Goal: Navigation & Orientation: Find specific page/section

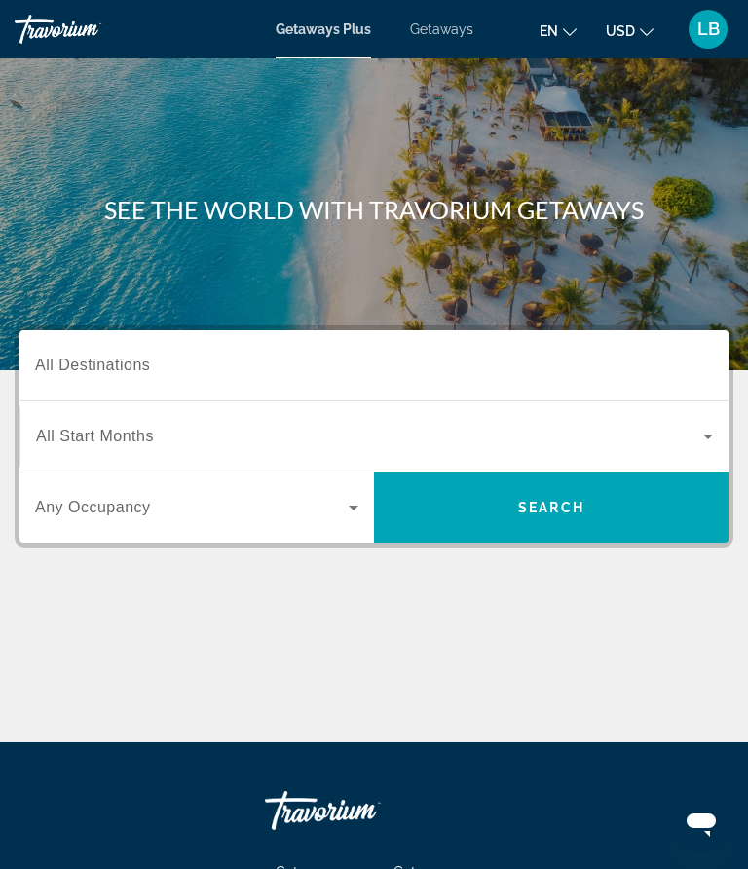
click at [552, 269] on div "Main content" at bounding box center [374, 185] width 748 height 370
click at [426, 35] on span "Getaways" at bounding box center [441, 29] width 63 height 16
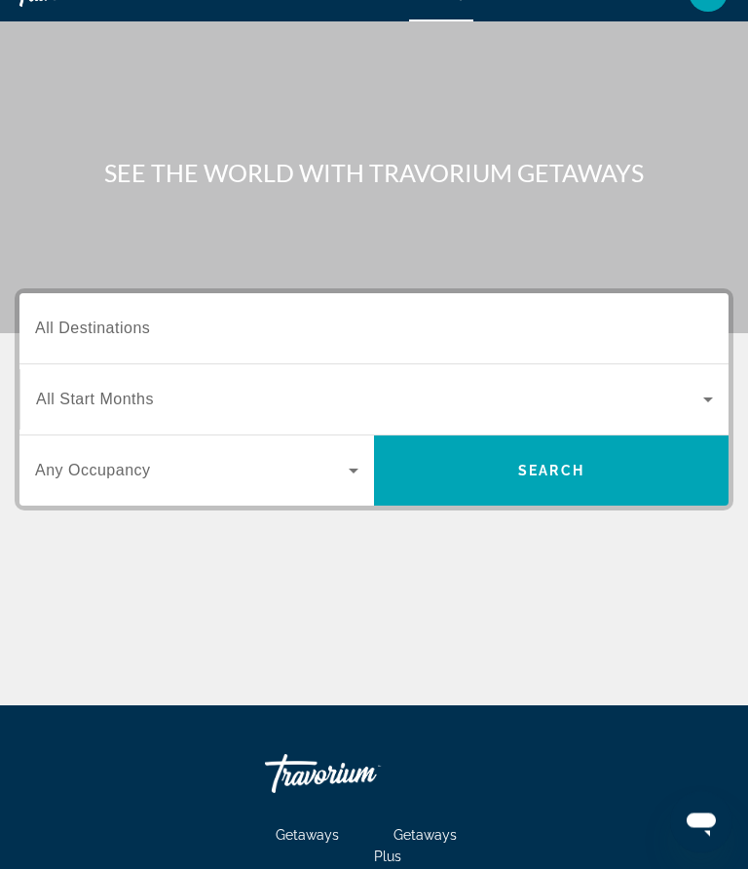
scroll to position [26, 0]
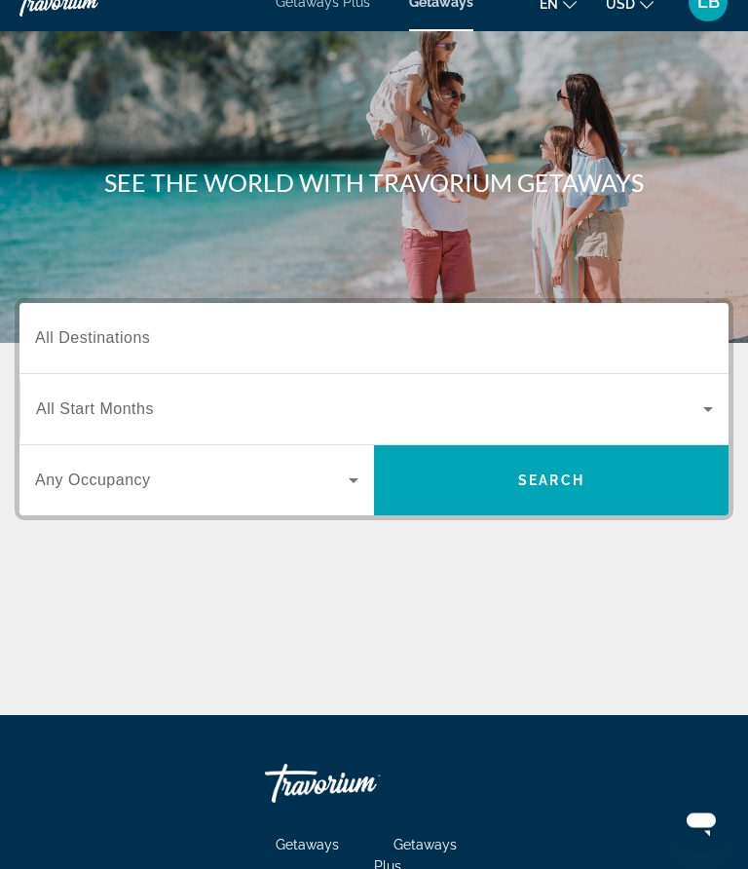
click at [320, 484] on span "Search widget" at bounding box center [192, 480] width 314 height 23
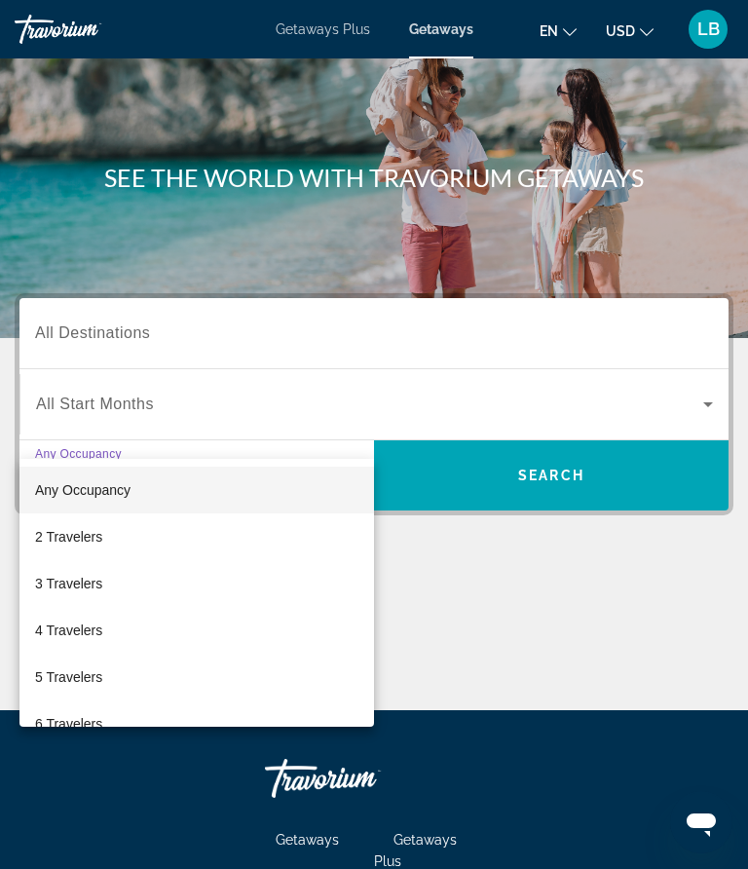
scroll to position [238, 0]
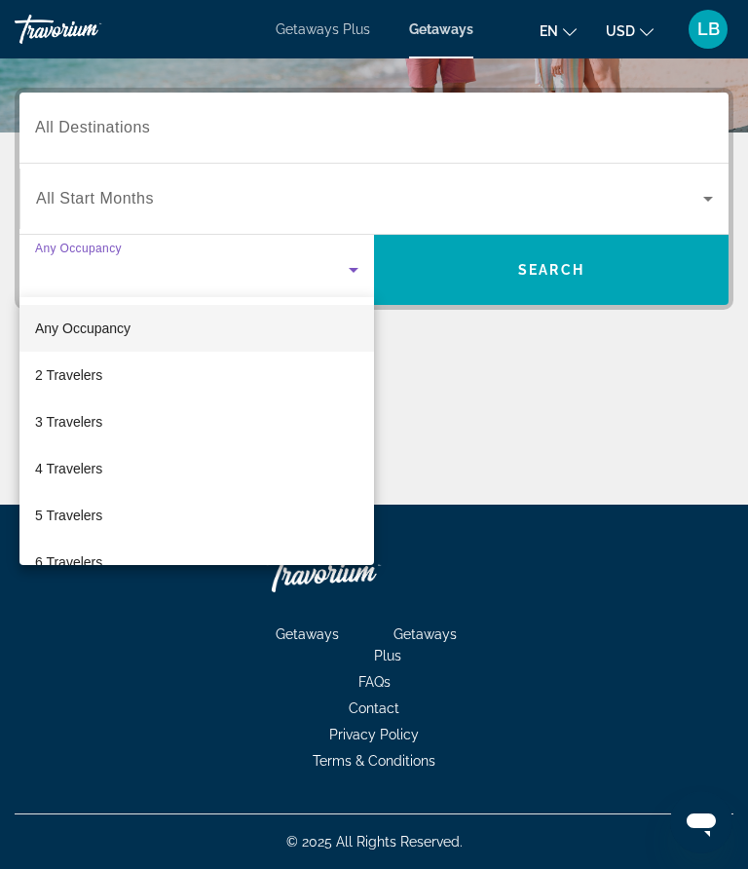
click at [243, 211] on div at bounding box center [374, 434] width 748 height 869
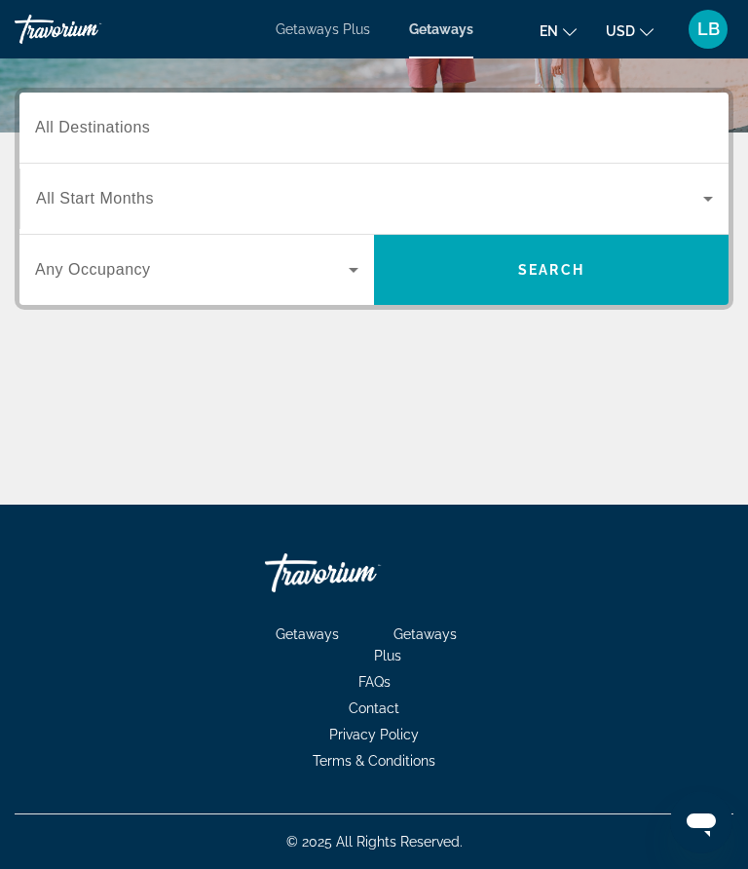
click at [567, 192] on span "Search widget" at bounding box center [369, 198] width 667 height 23
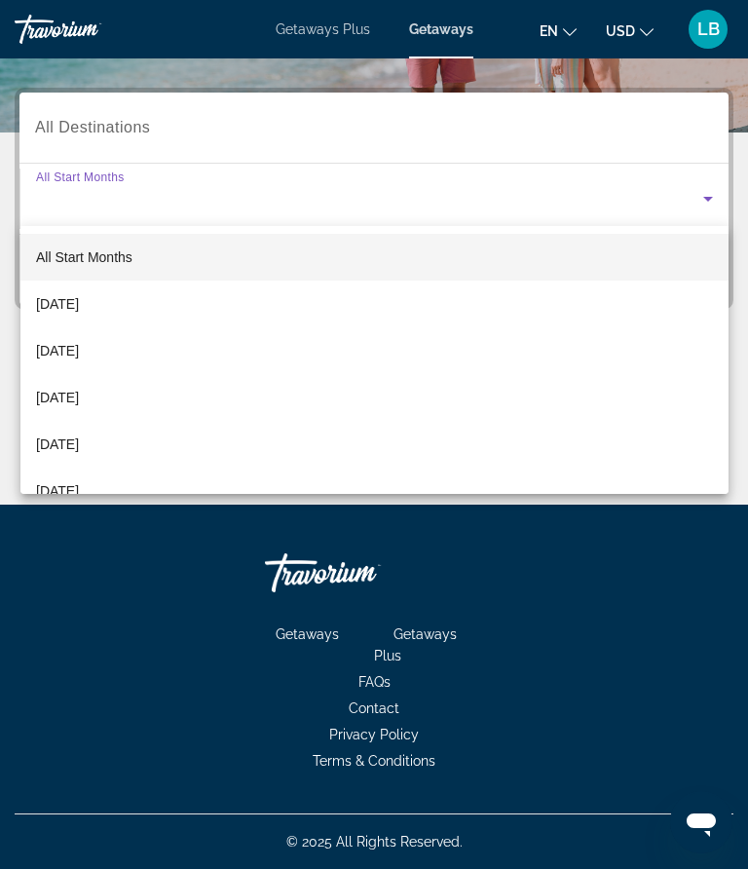
click at [327, 35] on div at bounding box center [374, 434] width 748 height 869
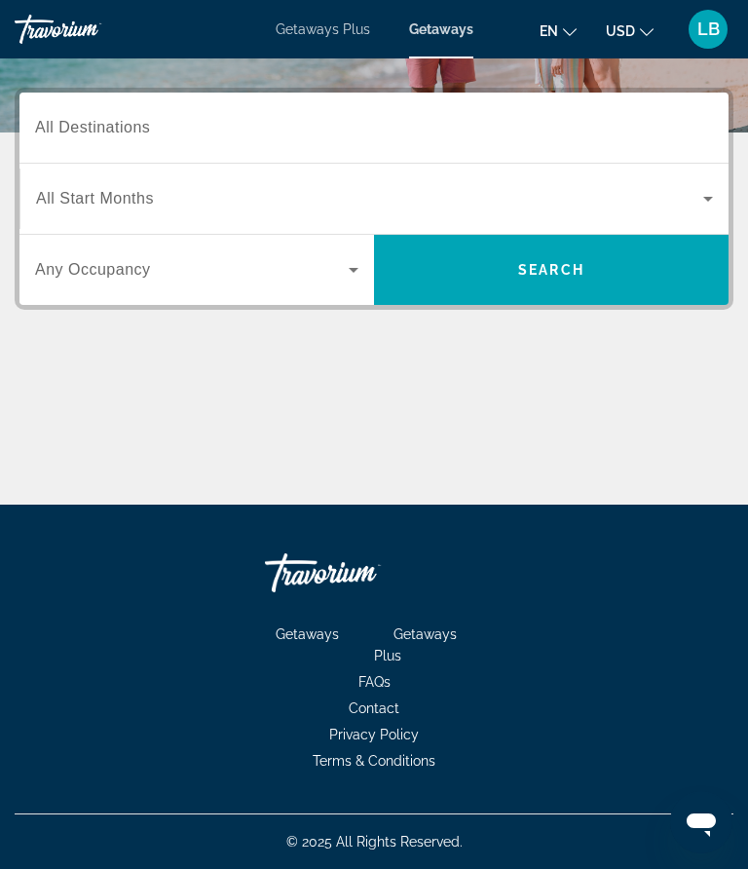
click at [321, 26] on span "Getaways Plus" at bounding box center [323, 29] width 94 height 16
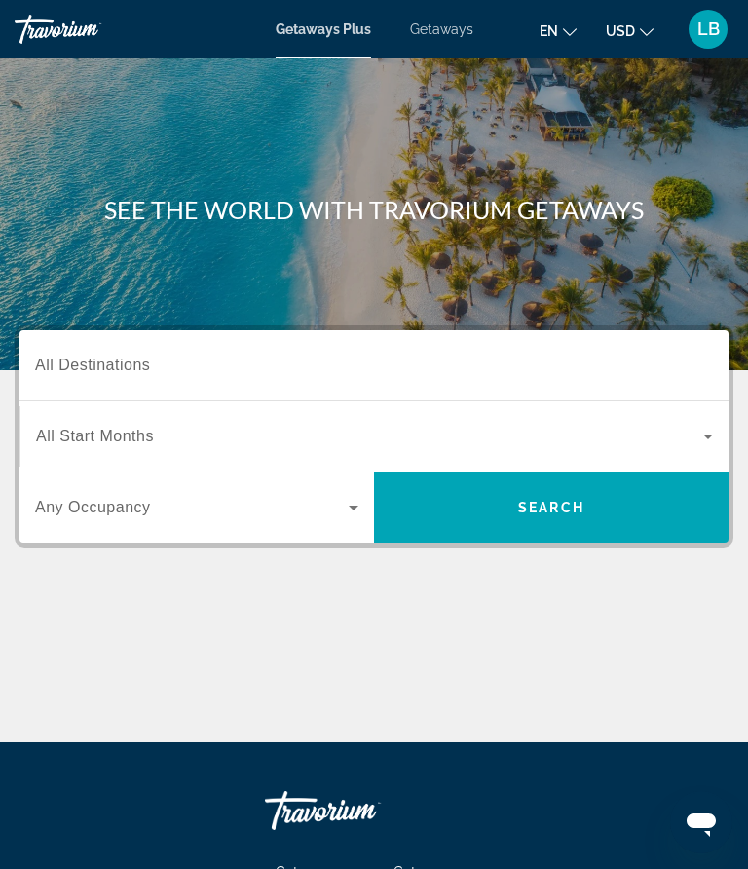
click at [606, 36] on span "USD" at bounding box center [620, 31] width 29 height 16
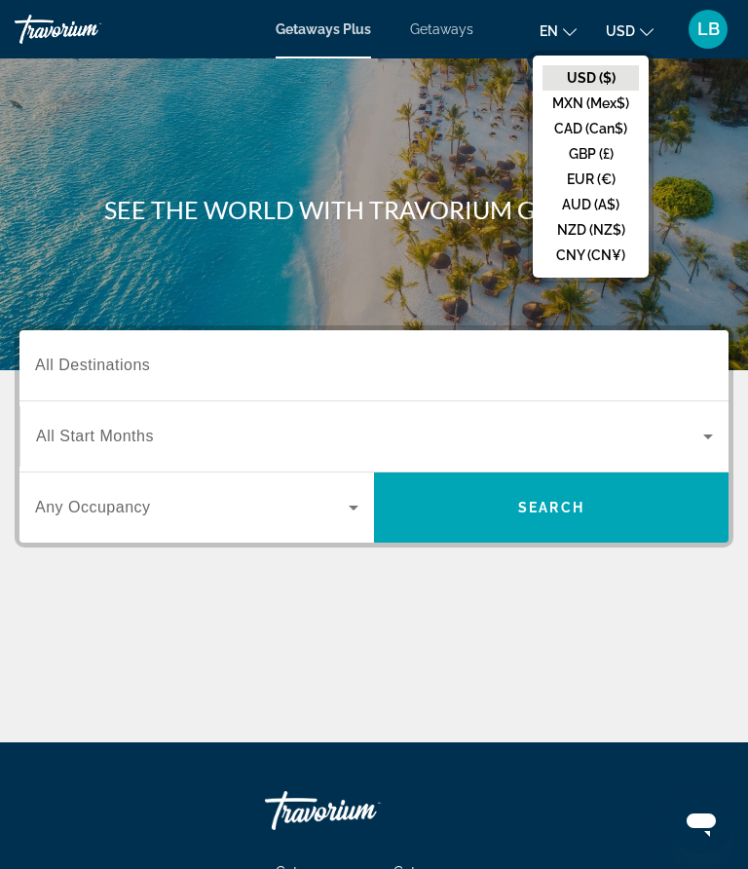
click at [540, 32] on span "en" at bounding box center [548, 31] width 18 height 16
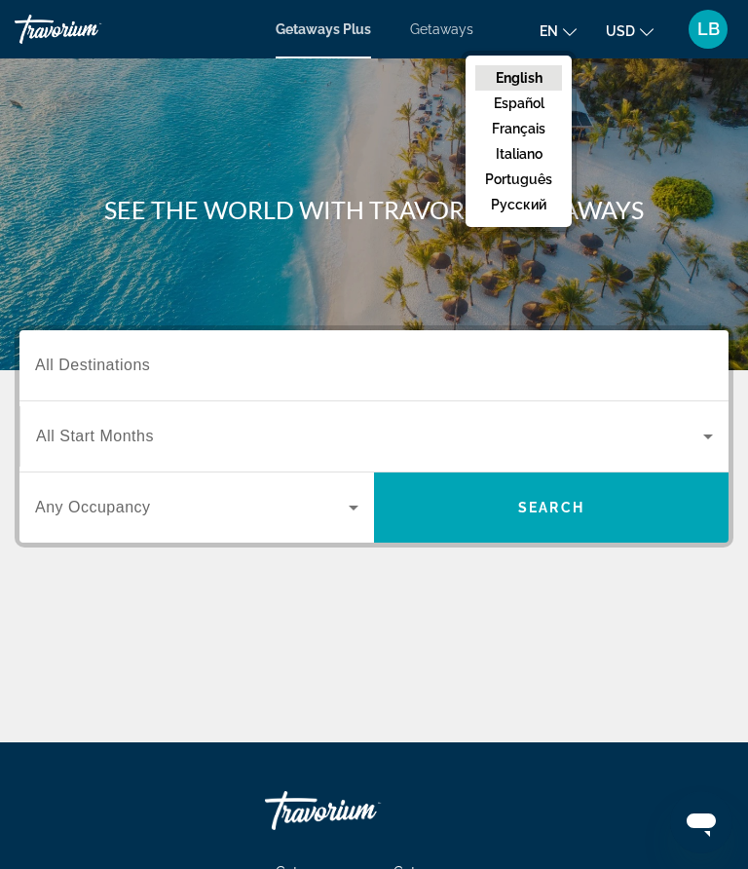
click at [63, 32] on div "Travorium" at bounding box center [88, 29] width 146 height 29
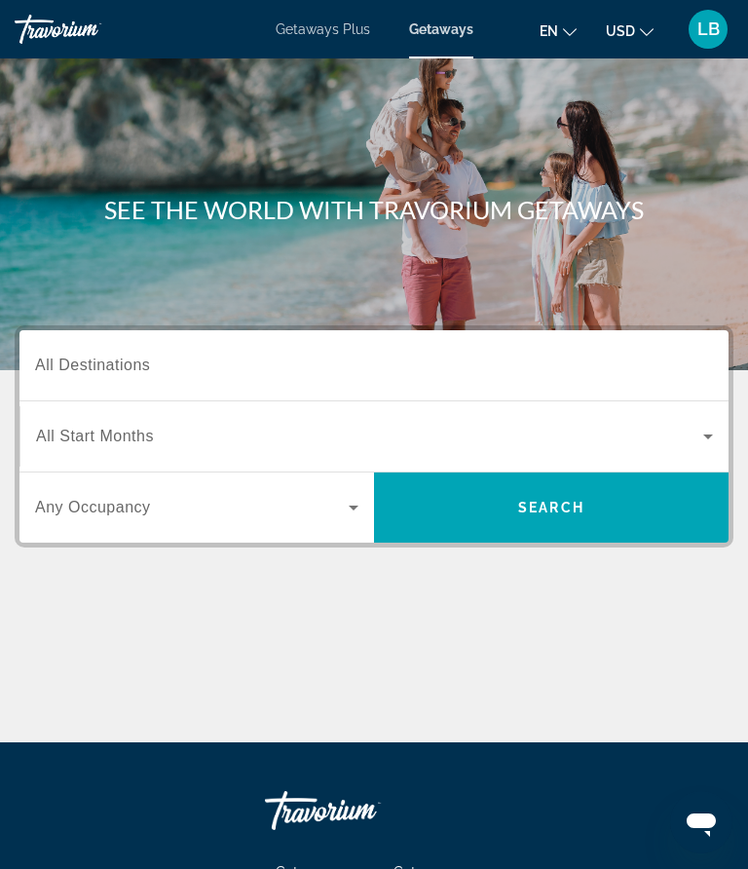
click at [75, 24] on div "Travorium" at bounding box center [88, 29] width 146 height 29
click at [449, 191] on div "Main content" at bounding box center [374, 185] width 748 height 370
click at [418, 200] on h1 "SEE THE WORLD WITH TRAVORIUM GETAWAYS" at bounding box center [374, 209] width 719 height 29
